Goal: Information Seeking & Learning: Learn about a topic

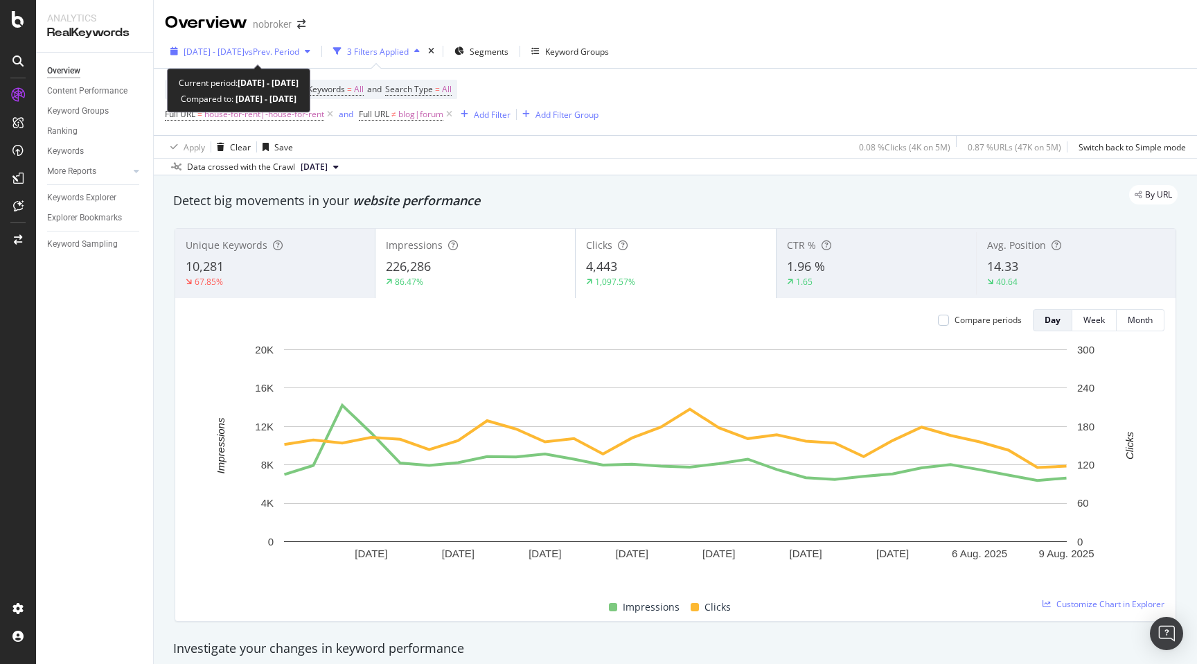
click at [238, 55] on span "2025 Jul. 13th - Aug. 9th" at bounding box center [214, 52] width 61 height 12
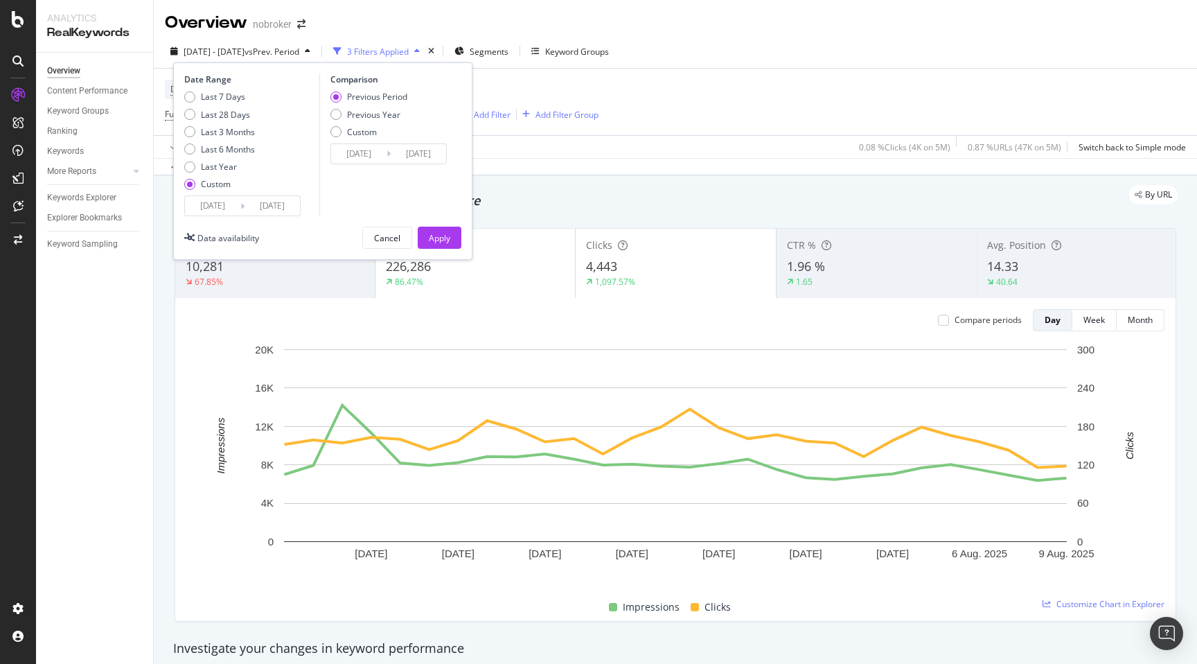
click at [277, 208] on input "2025/08/09" at bounding box center [272, 205] width 55 height 19
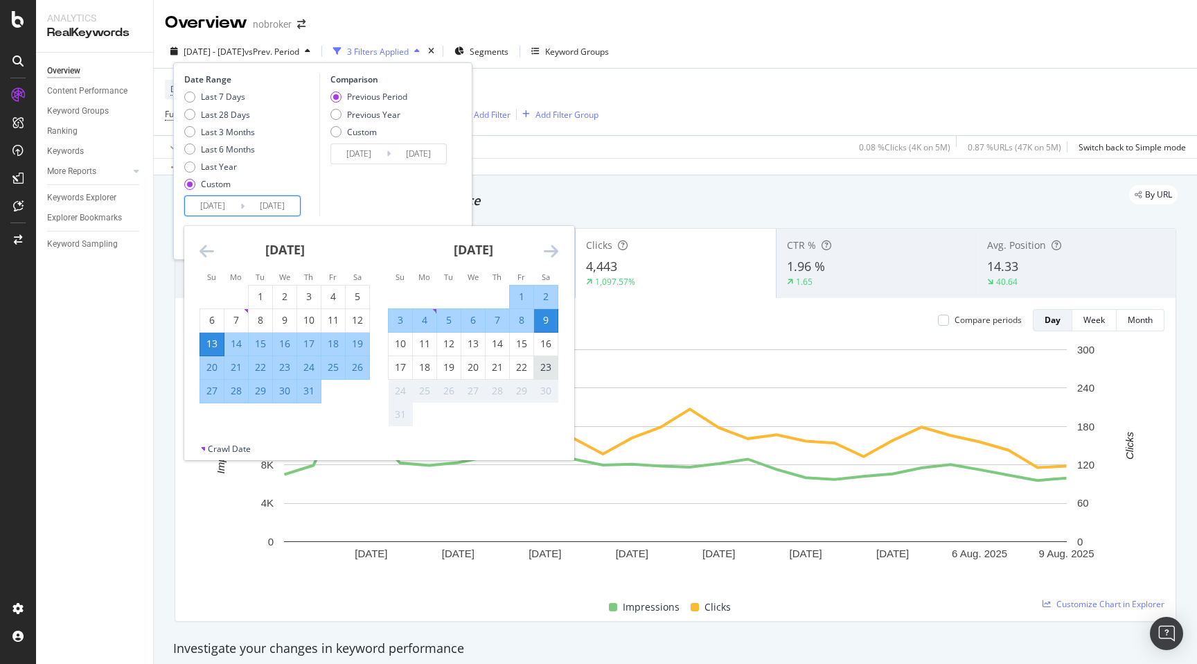
click at [548, 368] on div "23" at bounding box center [546, 367] width 24 height 14
type input "2025/08/23"
type input "2025/06/01"
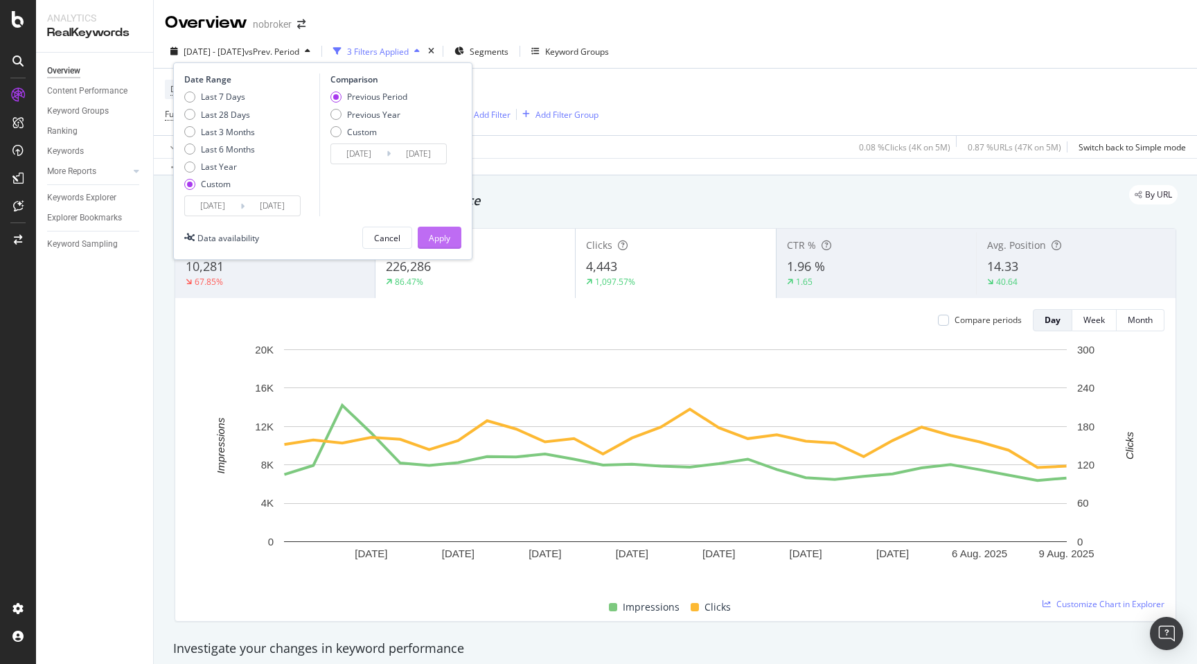
click at [447, 235] on div "Apply" at bounding box center [439, 238] width 21 height 12
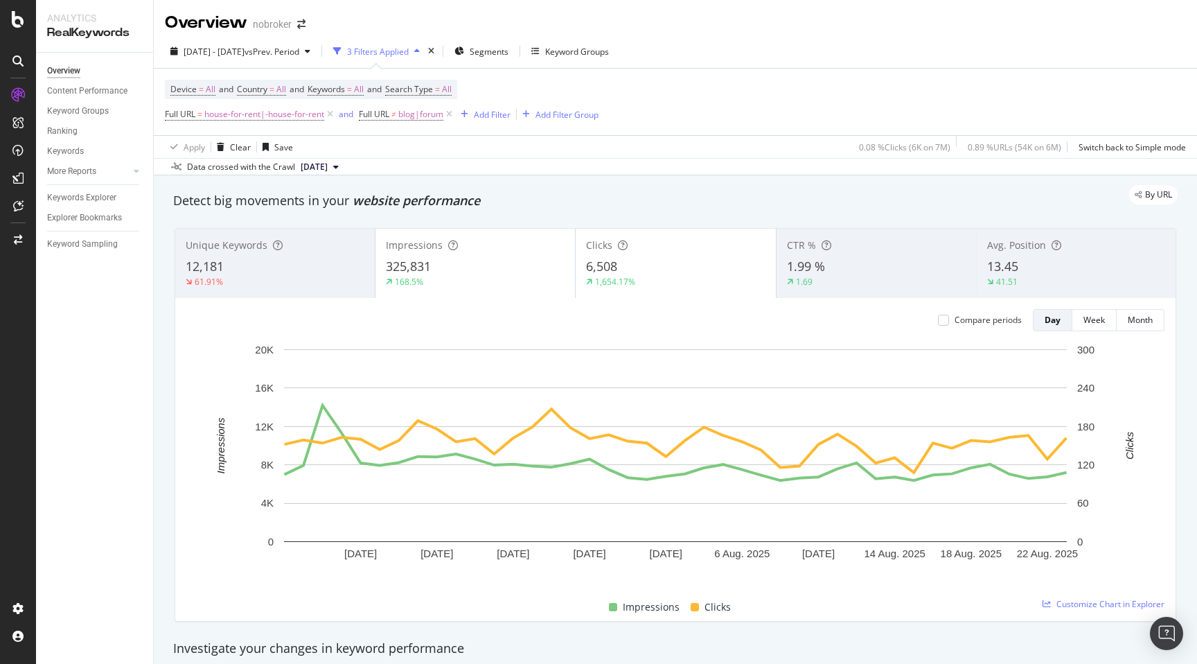
click at [567, 192] on div "By URL" at bounding box center [668, 194] width 1018 height 19
click at [650, 199] on div "By URL" at bounding box center [668, 194] width 1018 height 19
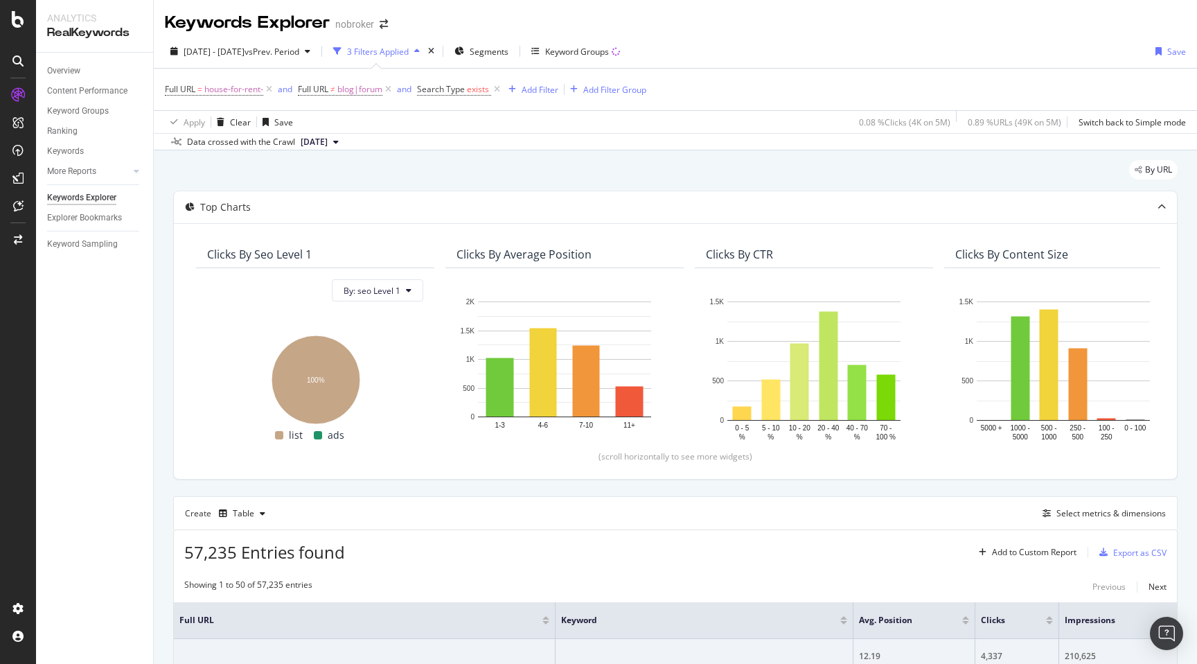
click at [834, 160] on div "By URL" at bounding box center [675, 175] width 1004 height 30
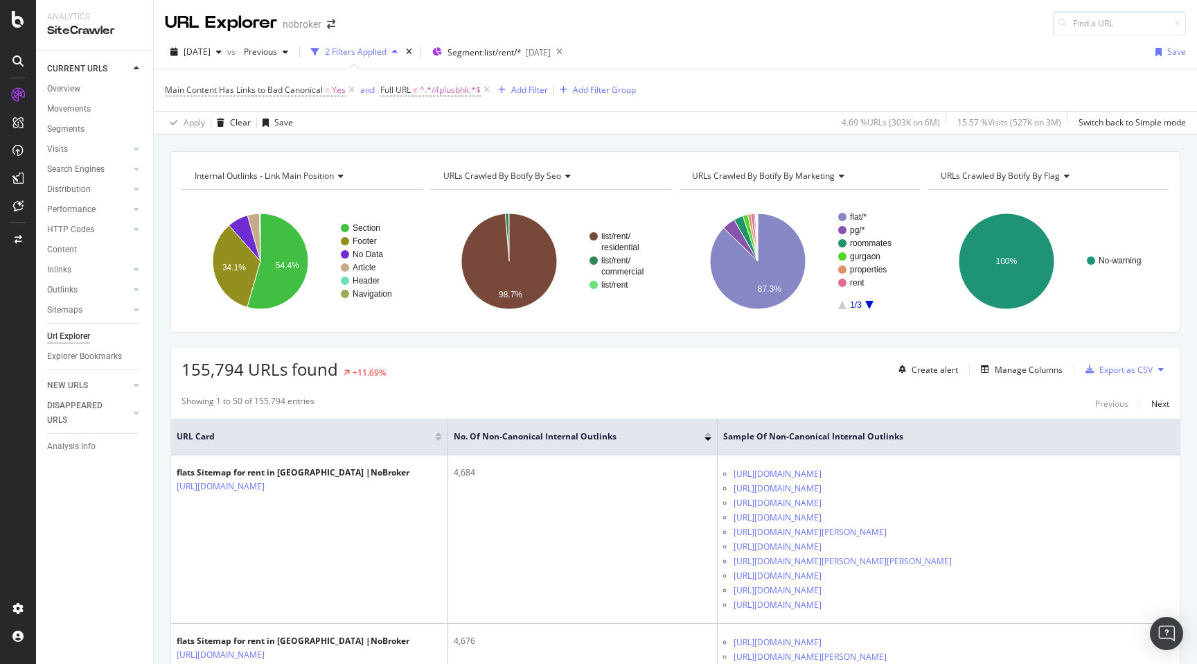
scroll to position [1148, 0]
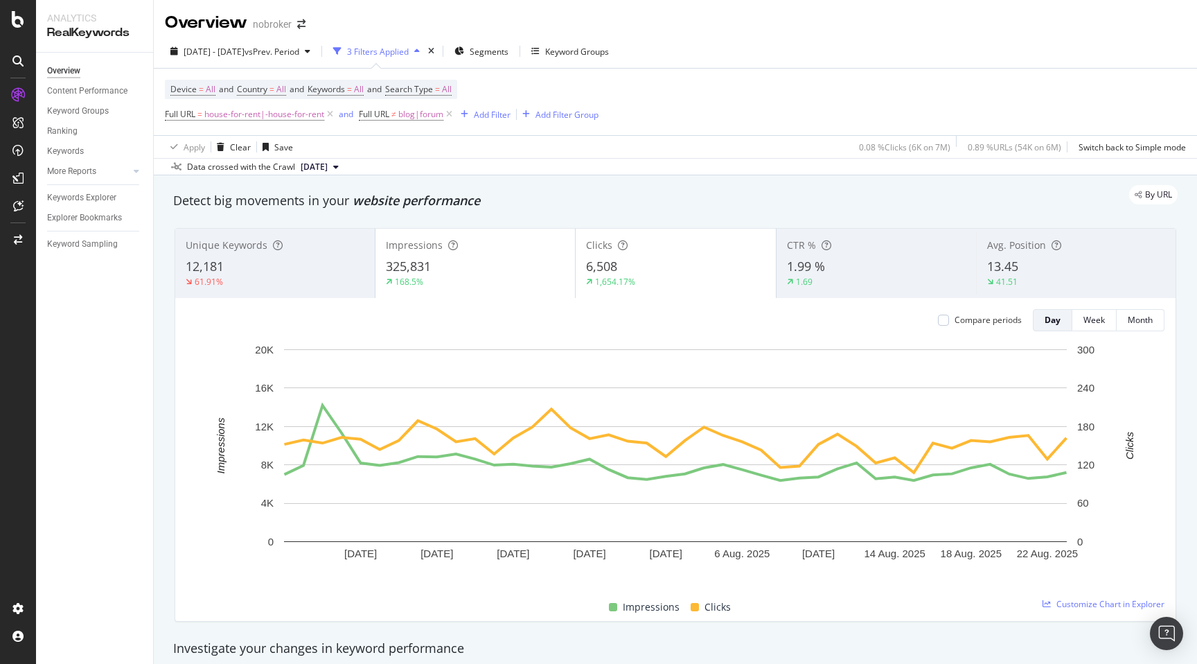
click at [878, 208] on div "Detect big movements in your website performance" at bounding box center [675, 201] width 1004 height 18
click at [1008, 260] on span "13.45" at bounding box center [1002, 266] width 31 height 17
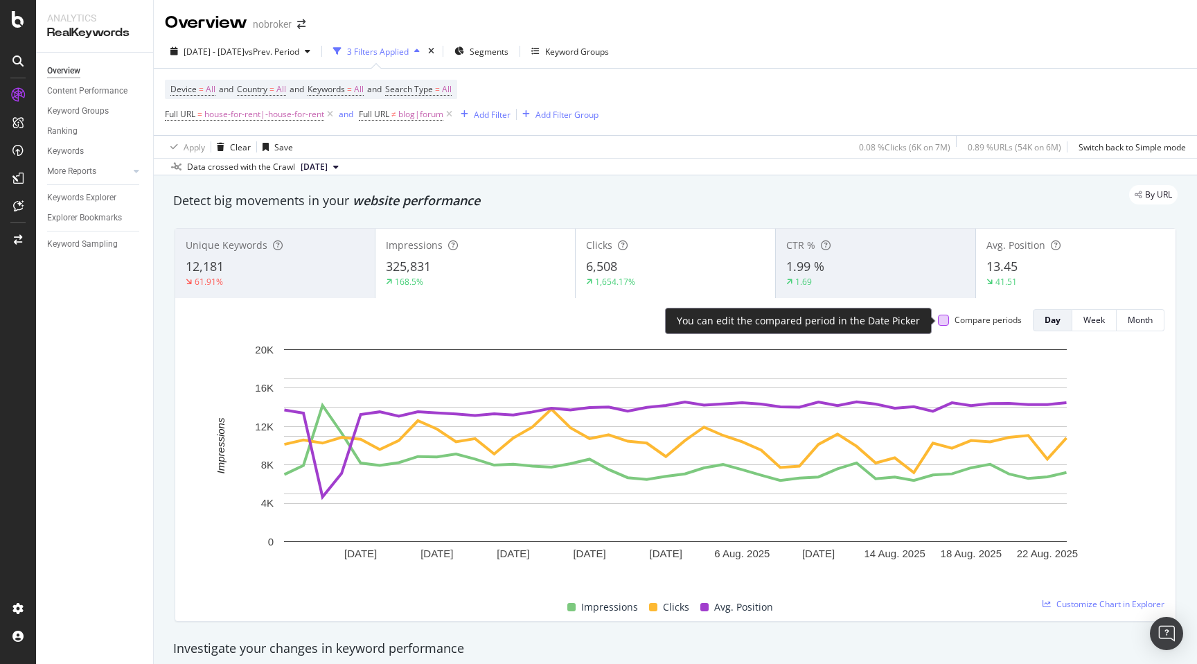
click at [944, 323] on div at bounding box center [943, 319] width 11 height 11
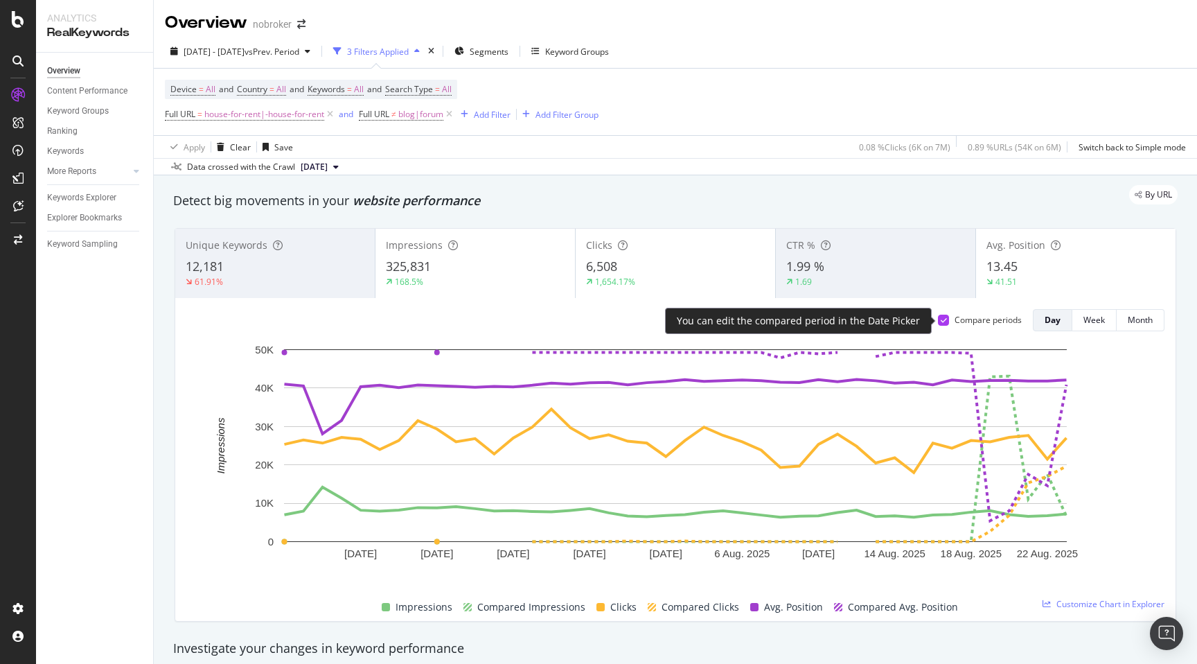
click at [944, 323] on icon at bounding box center [944, 320] width 6 height 7
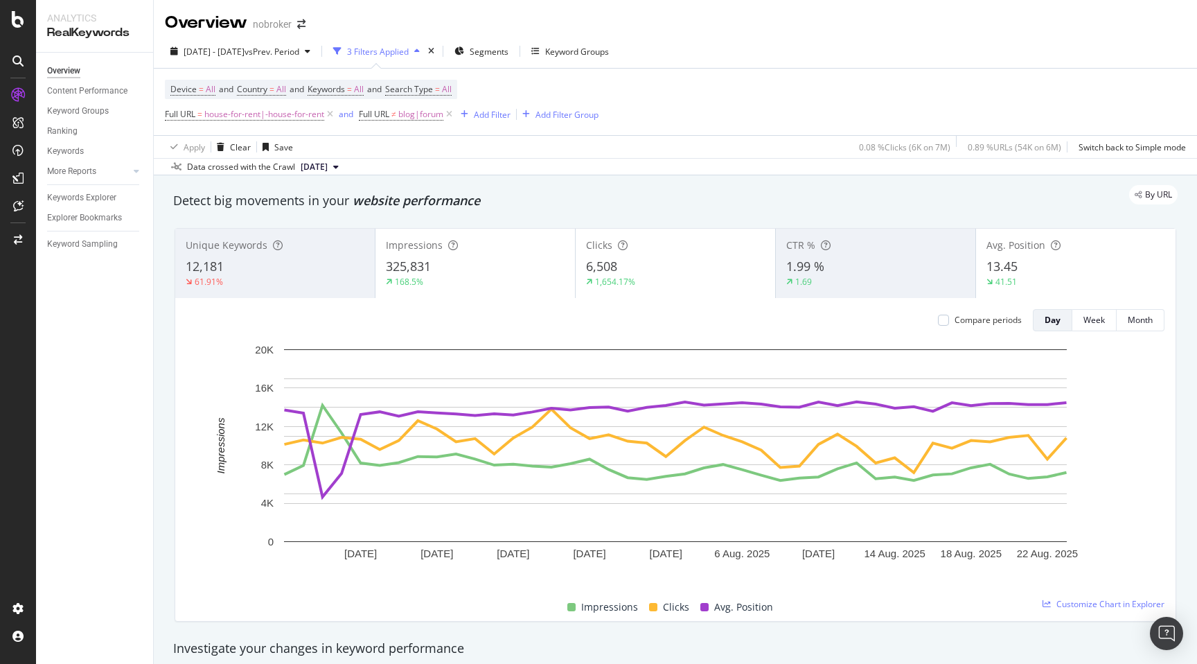
click at [798, 216] on div "Detect big movements in your website performance" at bounding box center [675, 201] width 1018 height 32
click at [167, 505] on div "Unique Keywords 12,181 61.91% Impressions 325,831 168.5% Clicks 6,508 1,654.17%…" at bounding box center [675, 425] width 1018 height 416
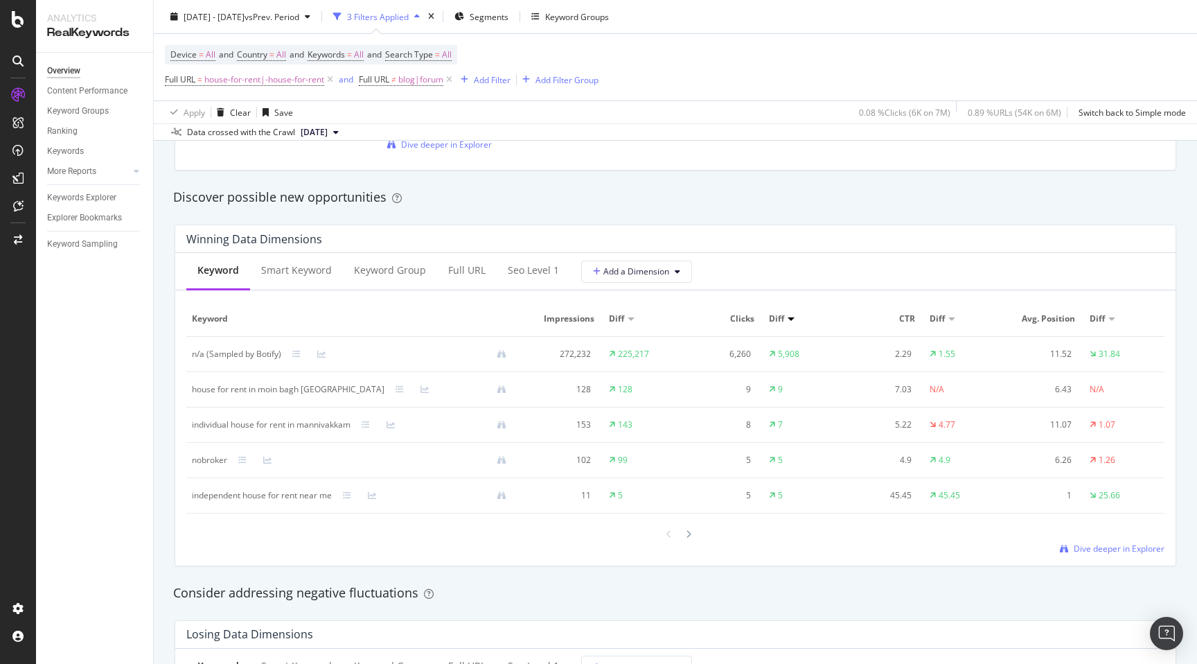
scroll to position [1180, 0]
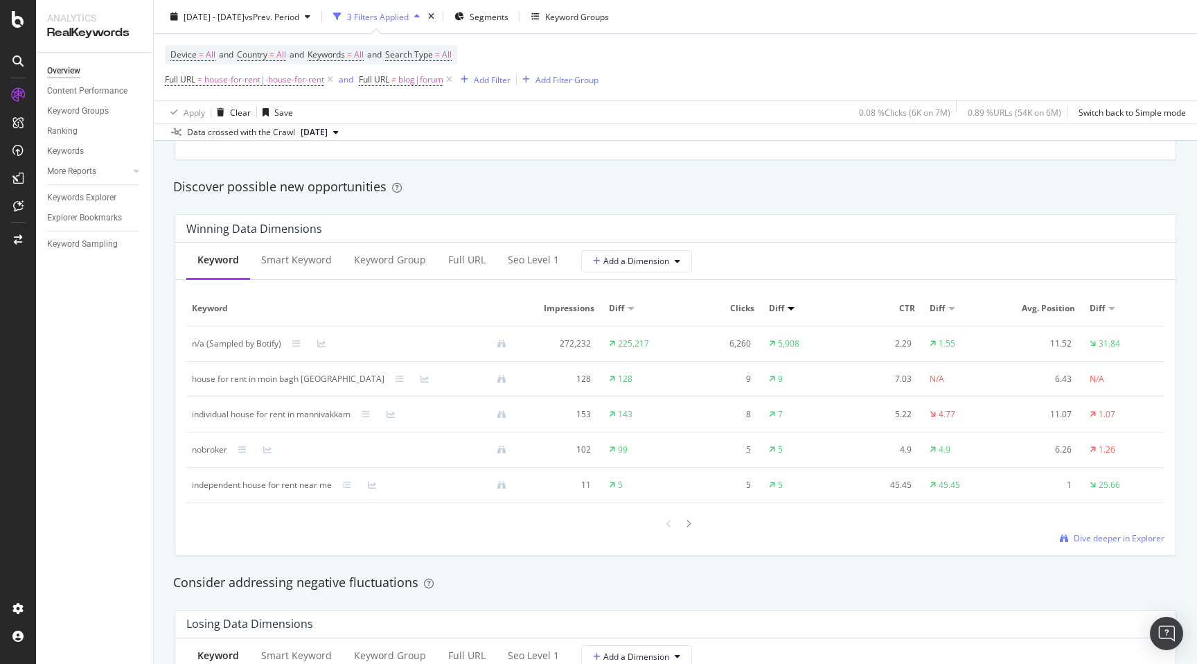
click at [199, 380] on div "house for rent in moin bagh hyderabad" at bounding box center [288, 379] width 193 height 12
copy div "house for rent in moin bagh hyderabad"
click at [162, 426] on div "By URL Detect big movements in your website performance Unique Keywords 12,181 …" at bounding box center [675, 466] width 1043 height 2941
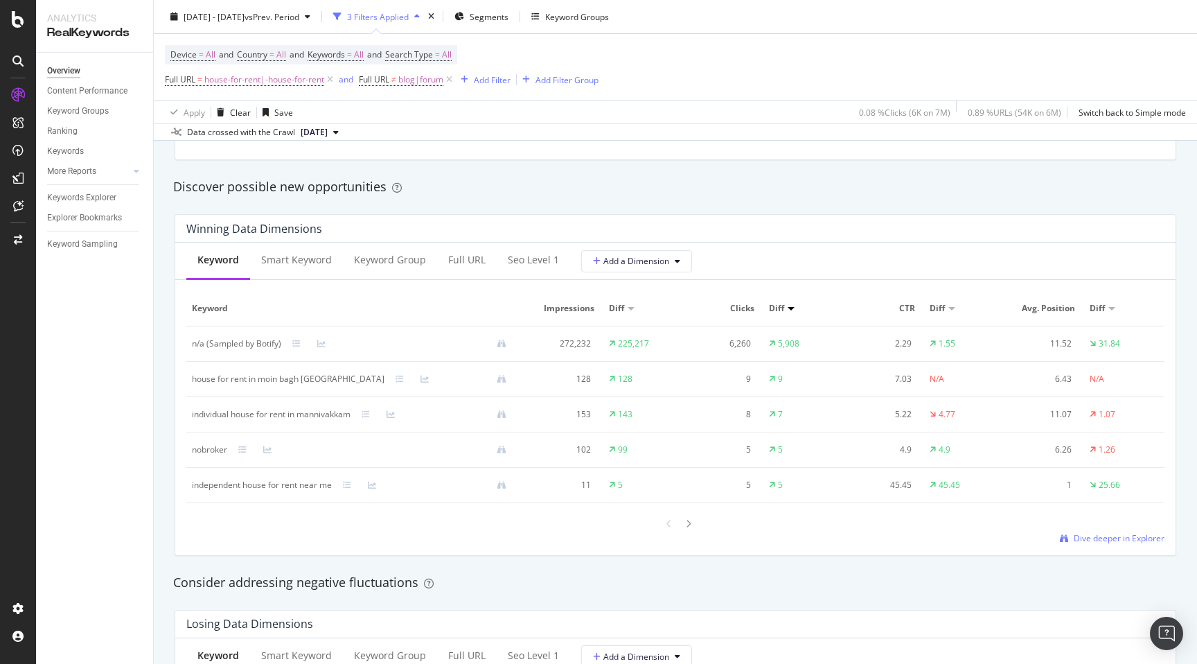
click at [198, 414] on div "individual house for rent in mannivakkam" at bounding box center [271, 414] width 159 height 12
copy div "individual house for rent in mannivakkam"
